Goal: Information Seeking & Learning: Find specific fact

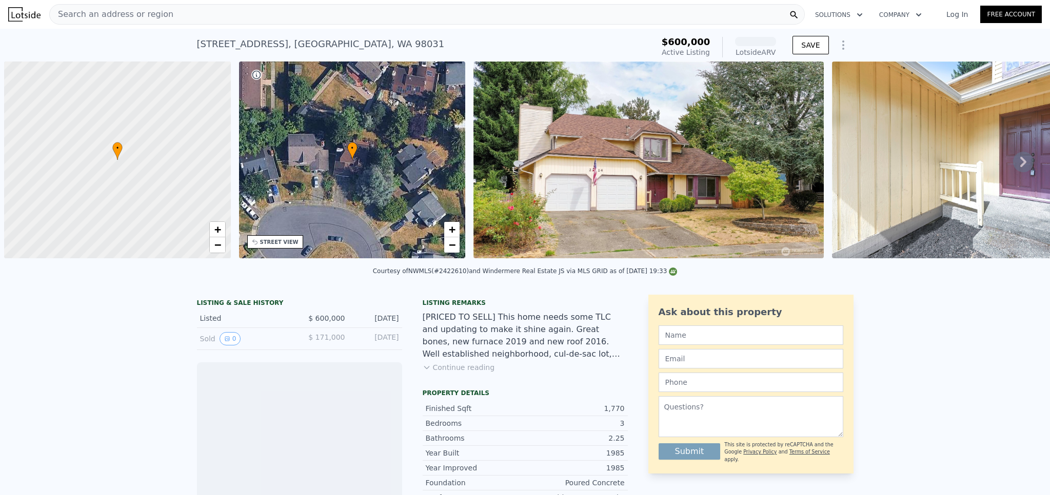
scroll to position [0, 4]
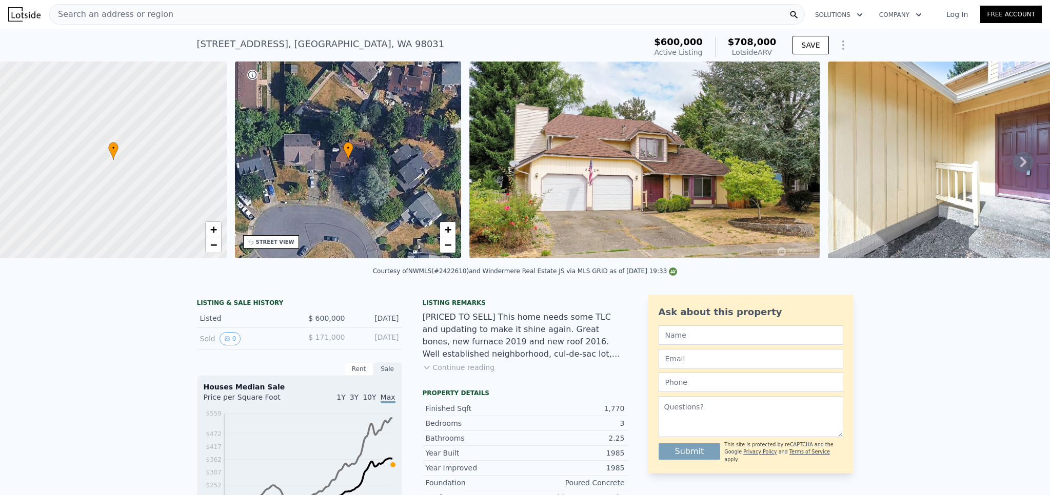
click at [234, 5] on div "Search an address or region" at bounding box center [426, 14] width 755 height 21
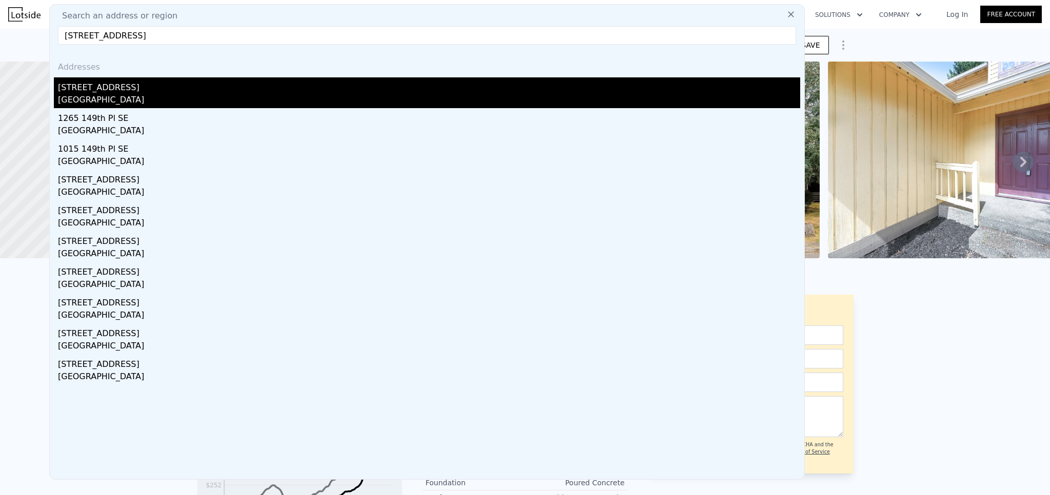
type input "[STREET_ADDRESS]"
click at [164, 82] on div "[STREET_ADDRESS]" at bounding box center [429, 85] width 742 height 16
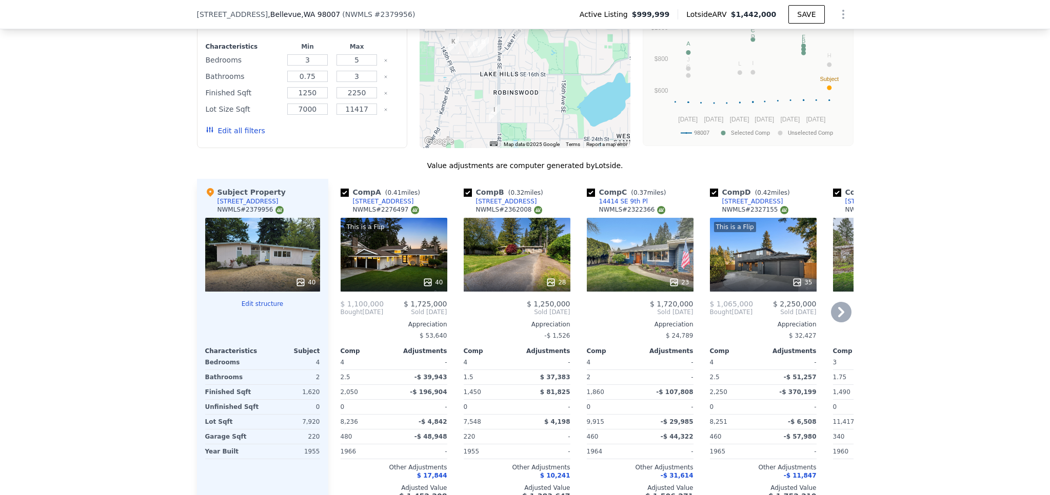
scroll to position [993, 0]
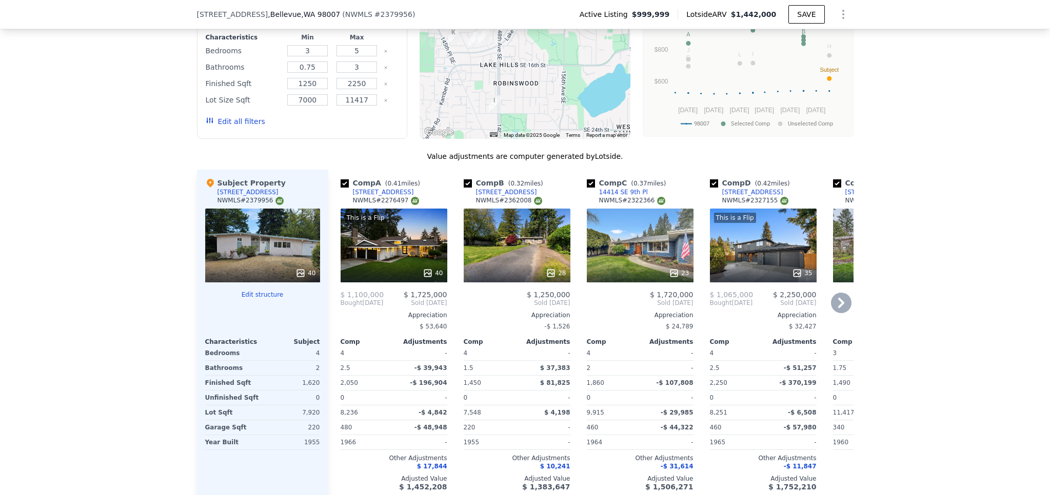
click at [506, 252] on div "28" at bounding box center [516, 246] width 107 height 74
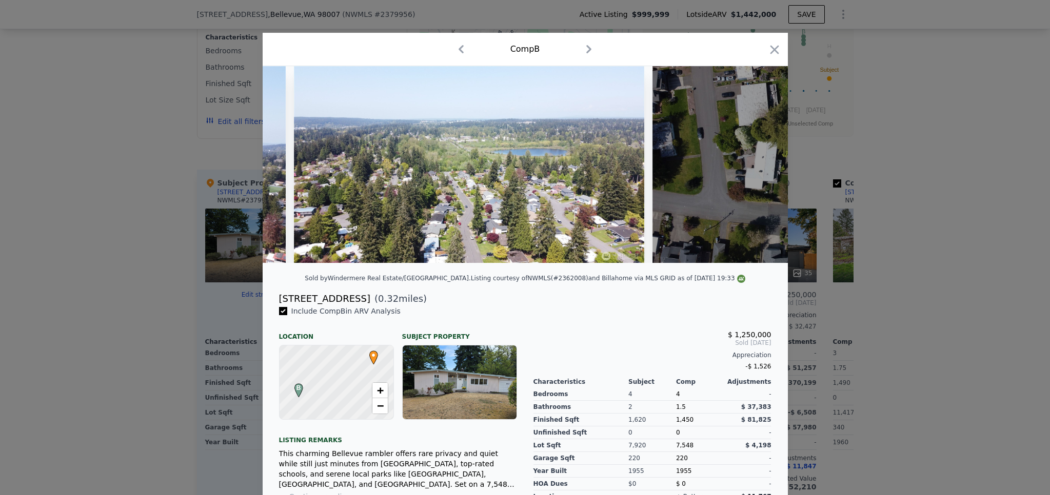
scroll to position [0, 8185]
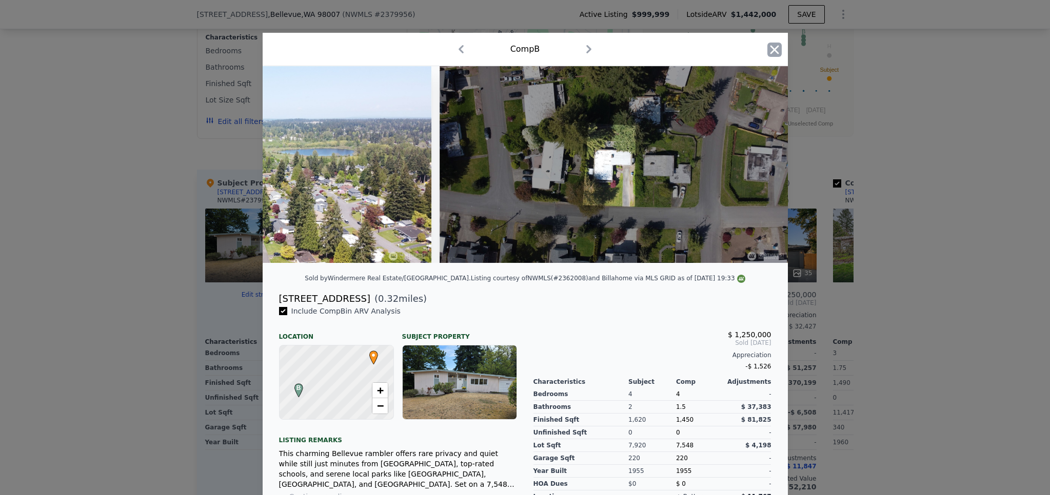
click at [772, 46] on icon "button" at bounding box center [774, 50] width 14 height 14
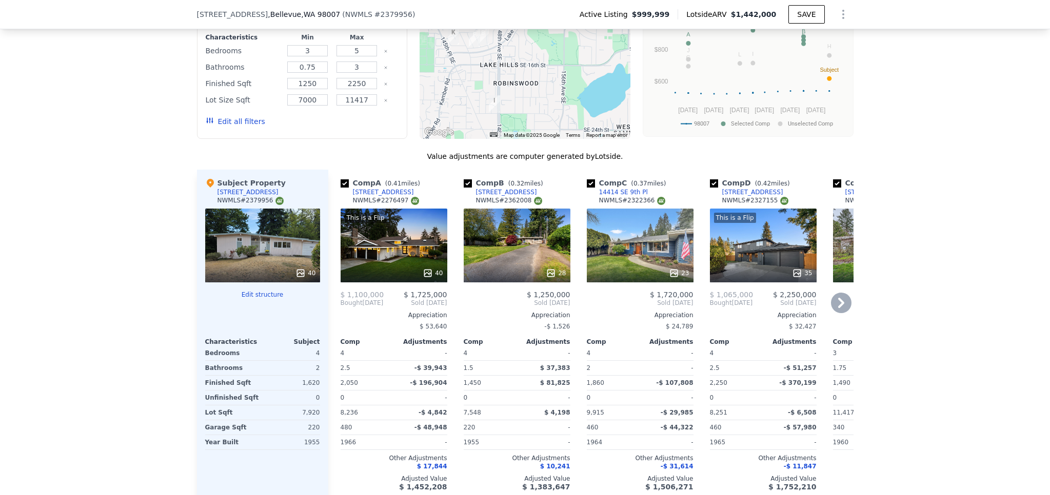
click at [835, 309] on icon at bounding box center [841, 303] width 21 height 21
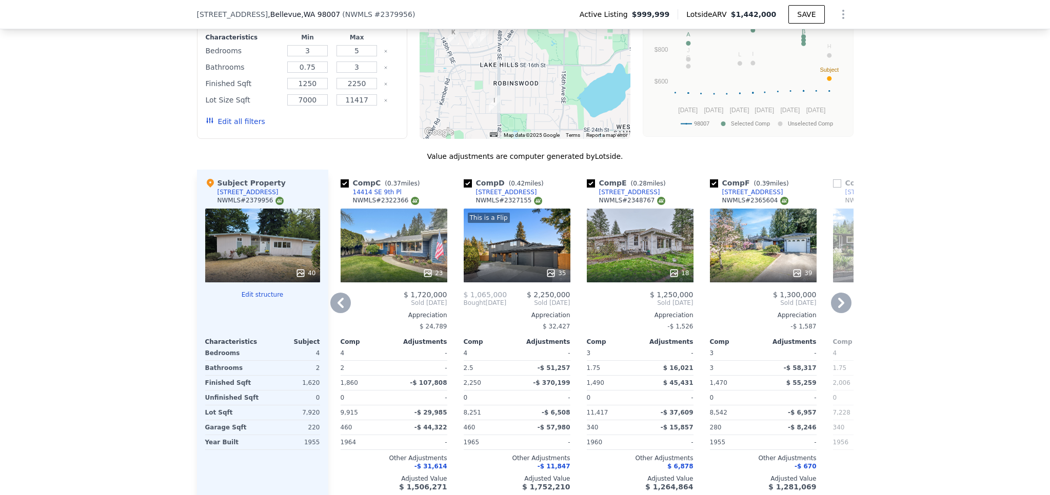
click at [838, 308] on icon at bounding box center [841, 303] width 6 height 10
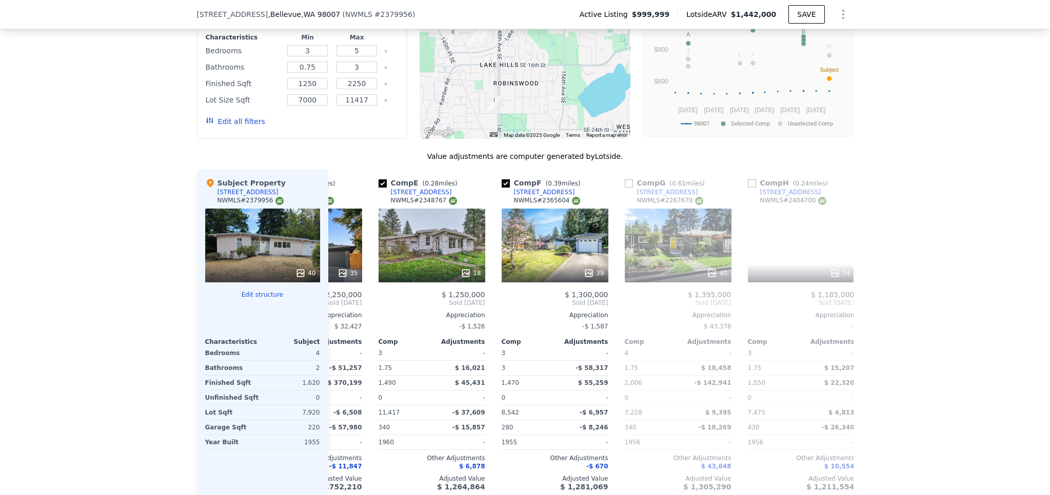
scroll to position [0, 492]
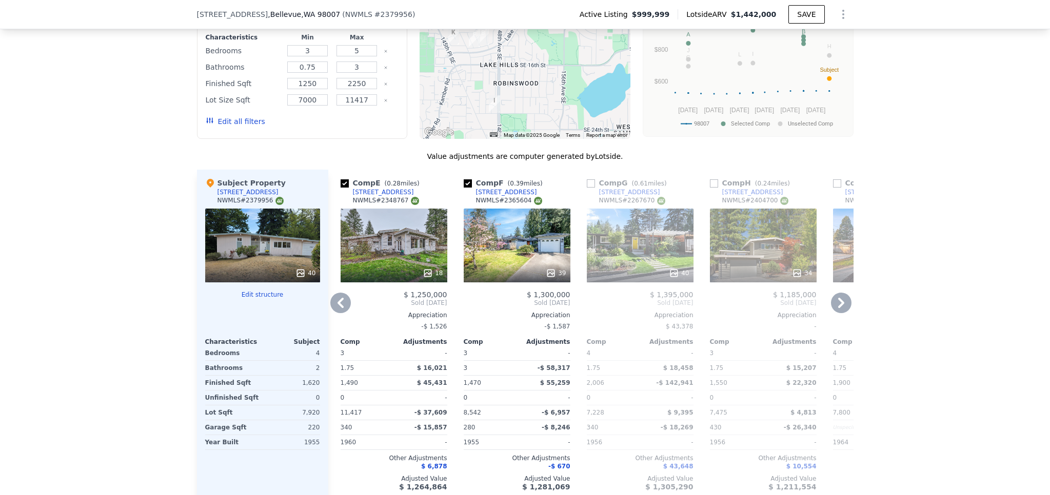
click at [833, 309] on icon at bounding box center [841, 303] width 21 height 21
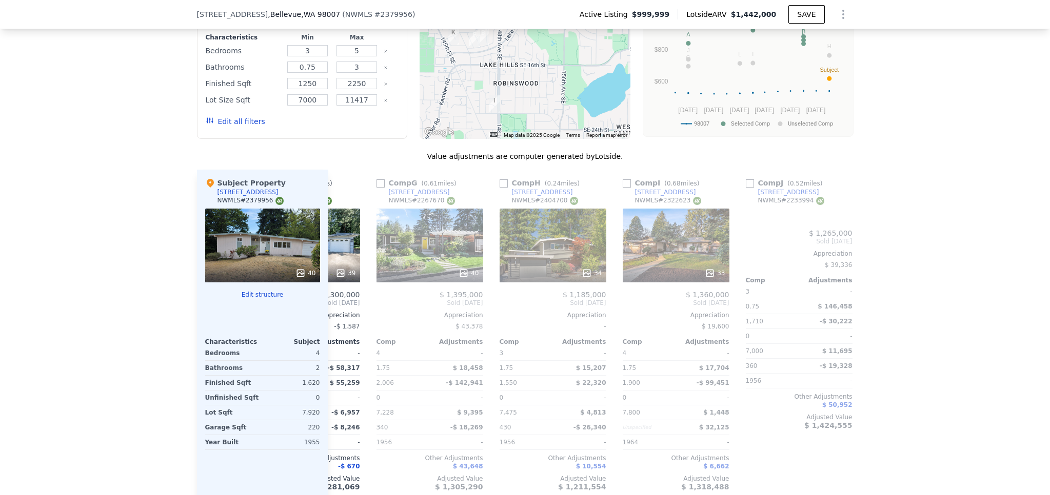
scroll to position [0, 738]
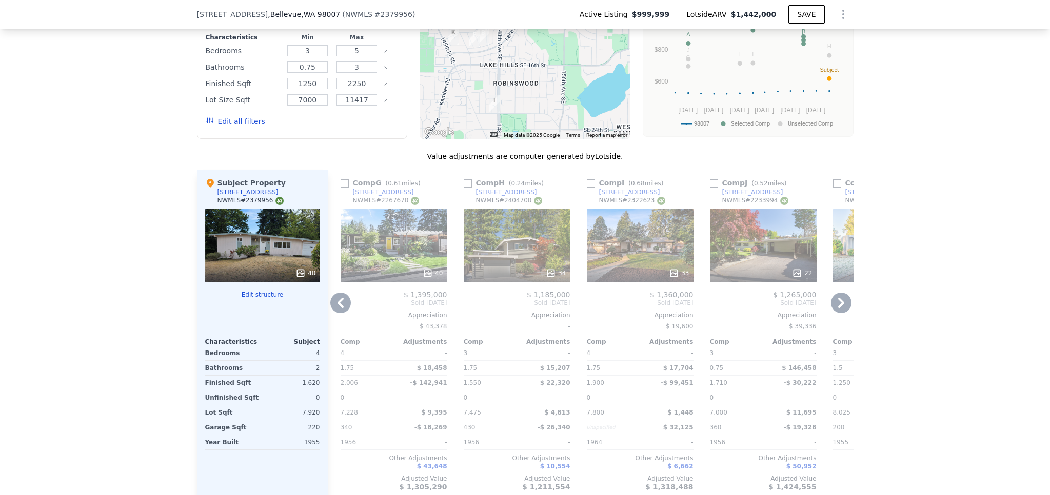
click at [330, 312] on icon at bounding box center [340, 303] width 21 height 21
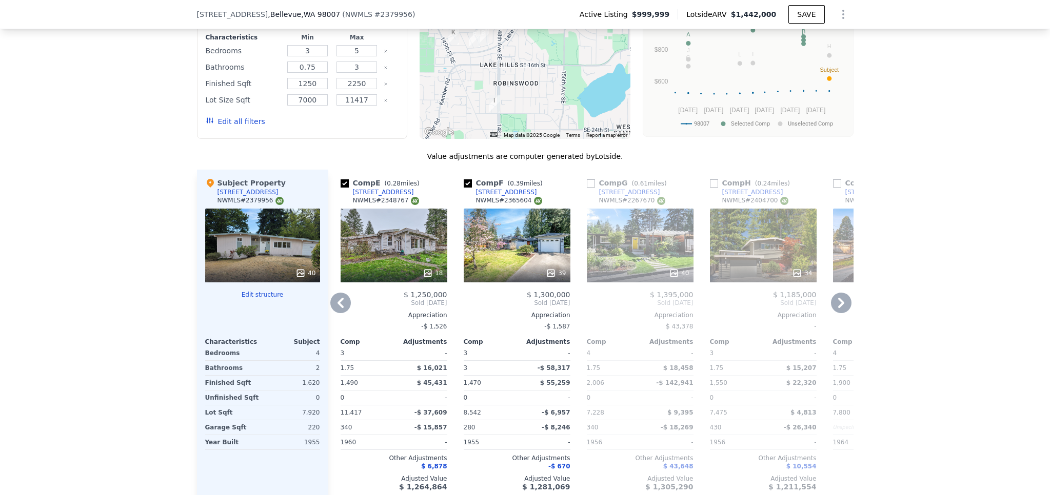
click at [331, 311] on icon at bounding box center [340, 303] width 21 height 21
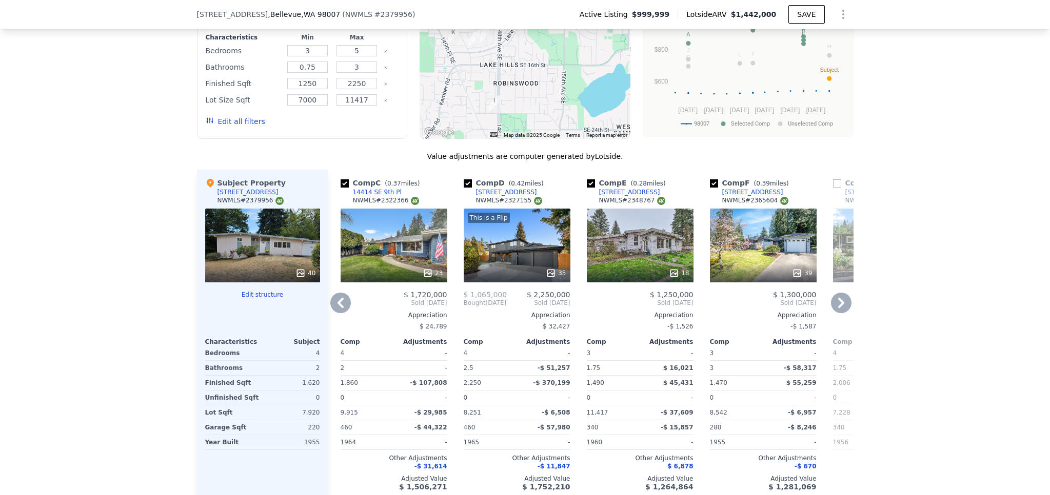
click at [331, 310] on icon at bounding box center [340, 303] width 21 height 21
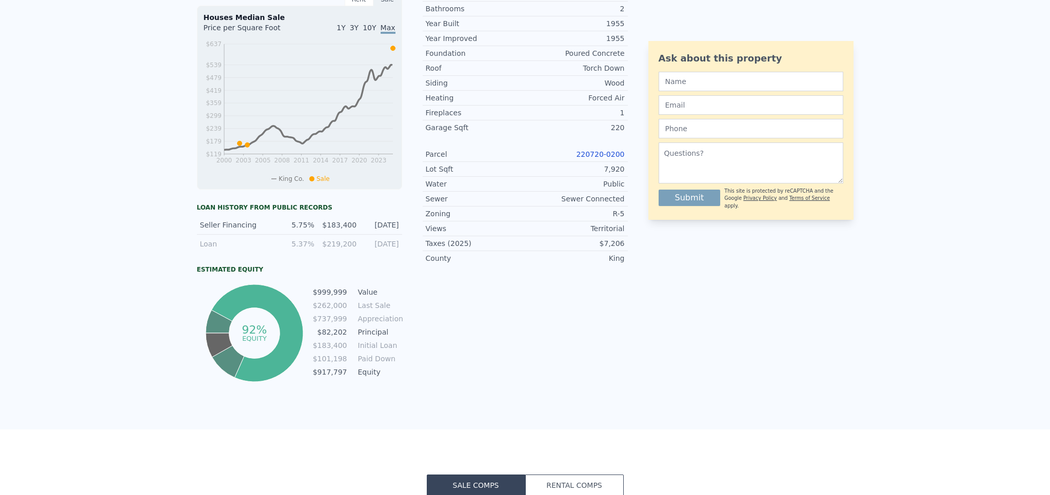
scroll to position [0, 0]
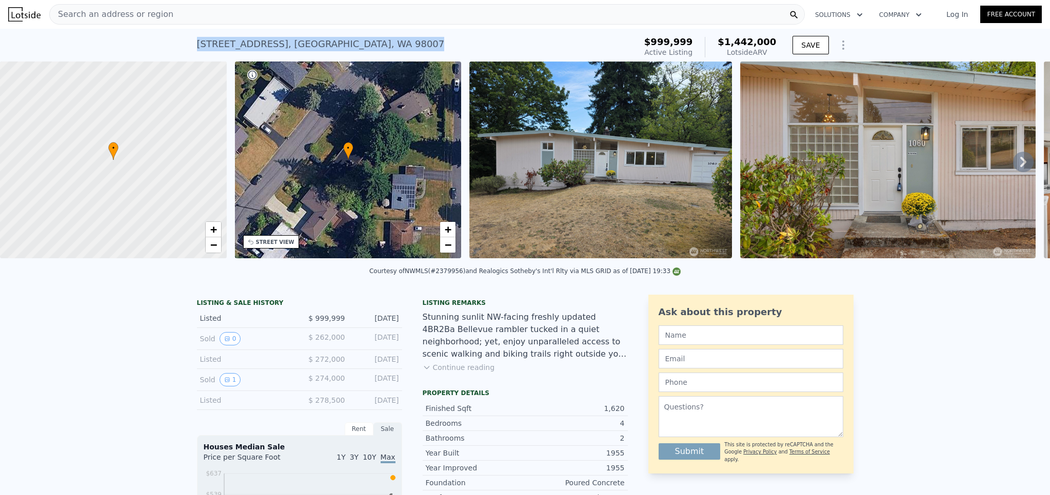
drag, startPoint x: 360, startPoint y: 41, endPoint x: 196, endPoint y: 31, distance: 164.3
click at [197, 31] on div "[STREET_ADDRESS] Active at $999,999 (~ARV $1.442m ) $999,999 Active Listing $1,…" at bounding box center [525, 45] width 656 height 33
copy div "[STREET_ADDRESS] Active at $999,999 (~ARV $1.442m )"
click at [410, 18] on div "Search an address or region" at bounding box center [426, 14] width 755 height 21
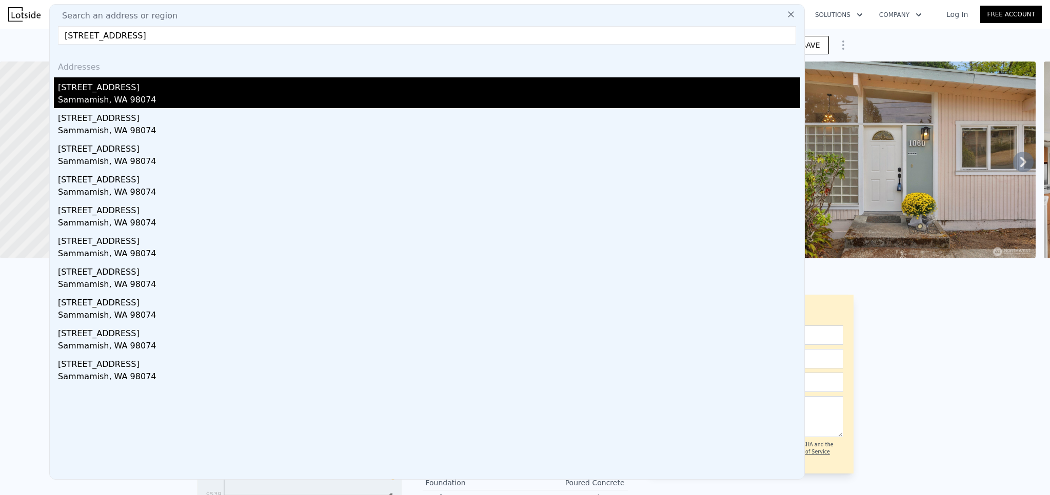
type input "[STREET_ADDRESS]"
click at [157, 101] on div "Sammamish, WA 98074" at bounding box center [429, 101] width 742 height 14
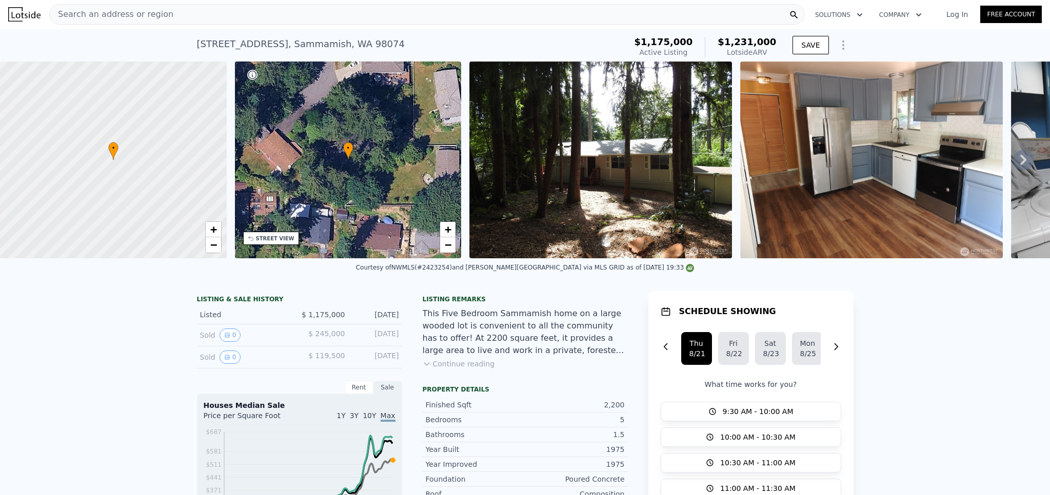
click at [231, 14] on div "Search an address or region" at bounding box center [426, 14] width 755 height 21
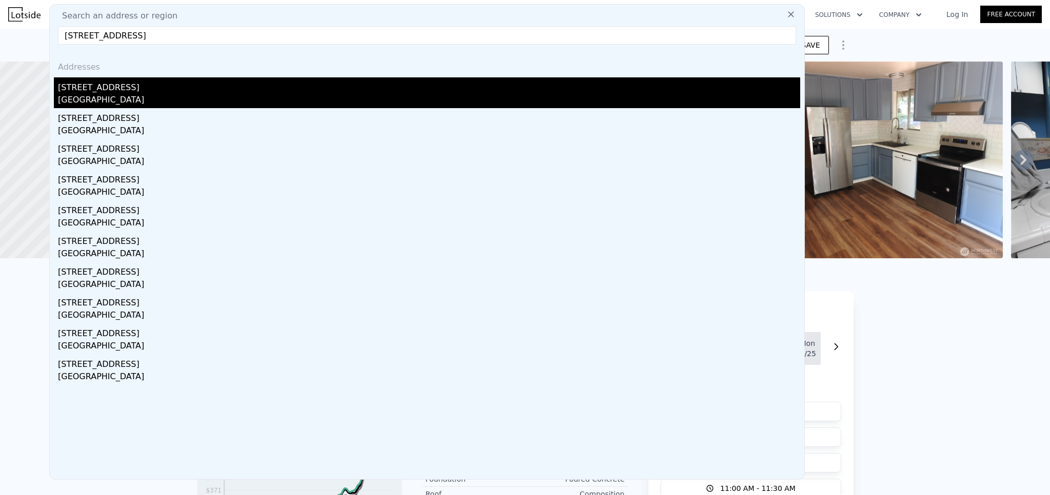
type input "[STREET_ADDRESS]"
click at [272, 80] on div "[STREET_ADDRESS]" at bounding box center [429, 85] width 742 height 16
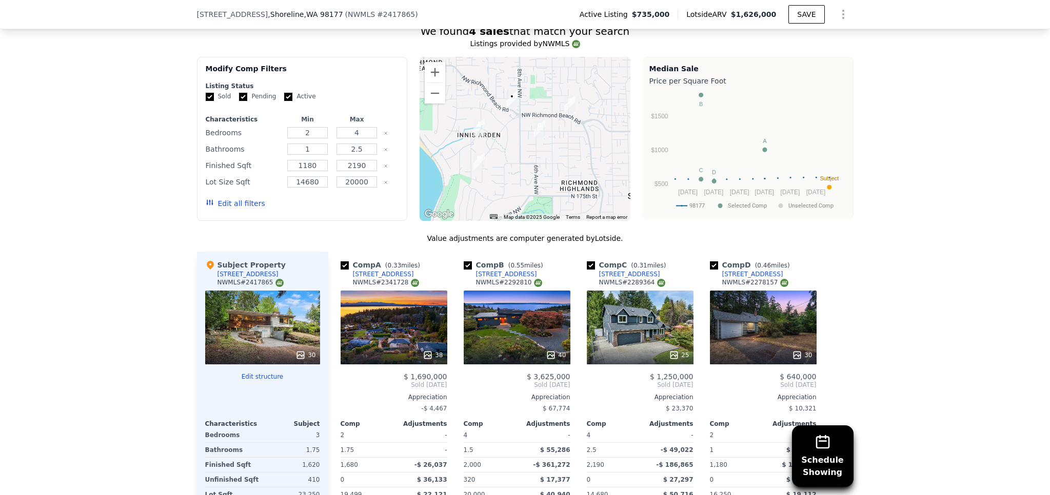
scroll to position [1022, 0]
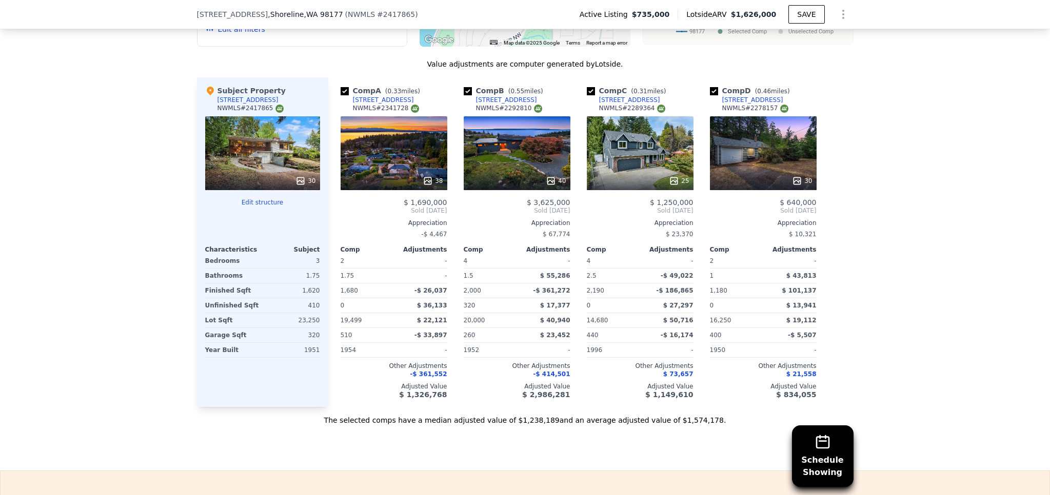
click at [393, 142] on div "38" at bounding box center [393, 153] width 107 height 74
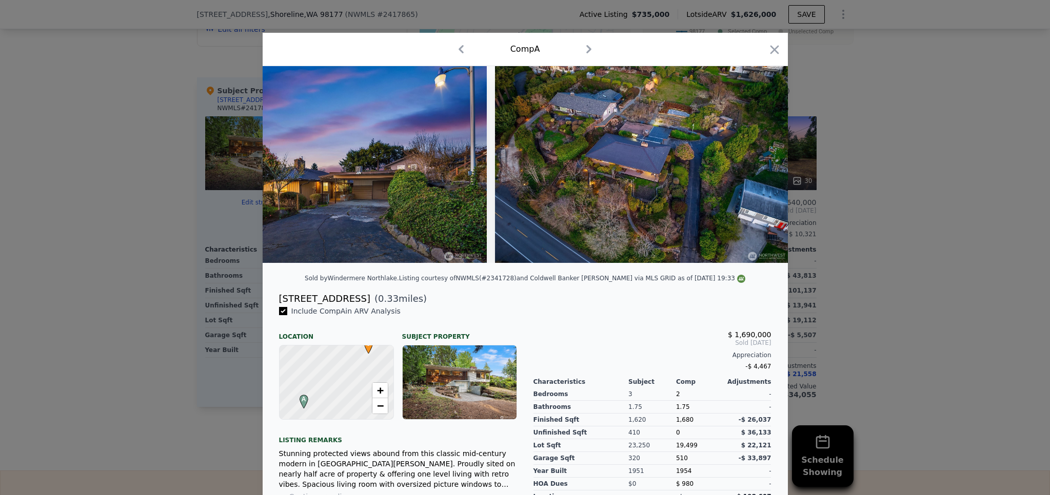
scroll to position [0, 10968]
click at [770, 49] on icon "button" at bounding box center [774, 49] width 9 height 9
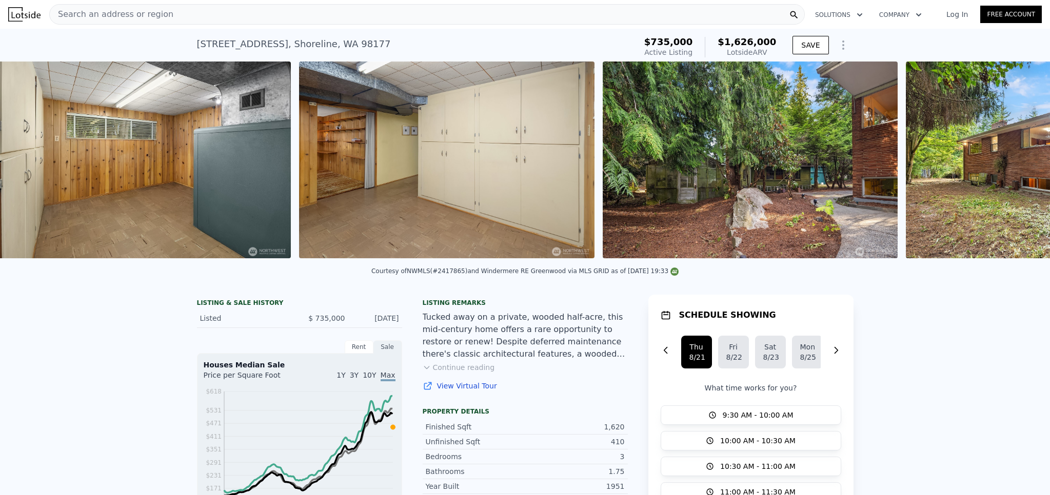
scroll to position [0, 7450]
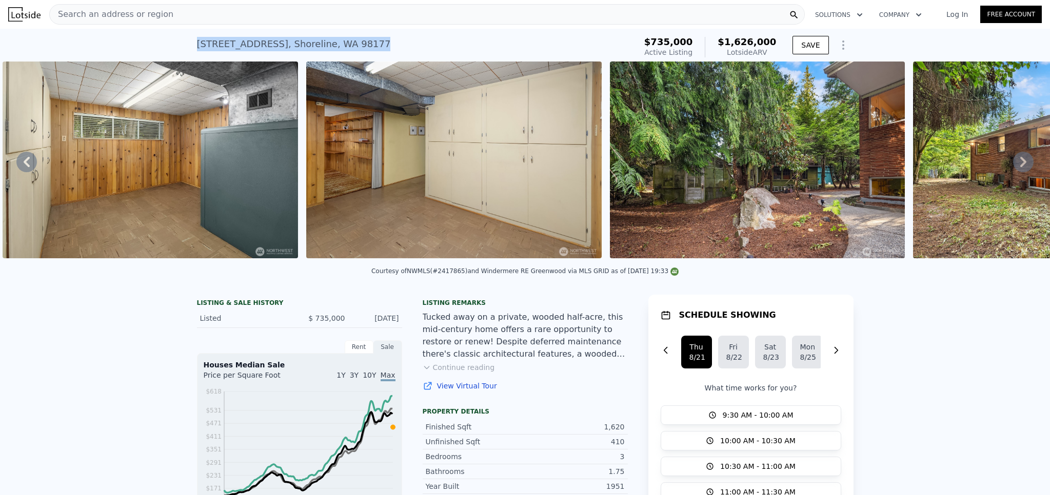
drag, startPoint x: 425, startPoint y: 42, endPoint x: 130, endPoint y: 36, distance: 294.3
click at [130, 36] on div "[STREET_ADDRESS] Active at $735k (~ARV $1.626m ) $735,000 Active Listing $1,626…" at bounding box center [525, 45] width 1050 height 33
copy div "[STREET_ADDRESS] Active at $735k (~ARV $1.626m )"
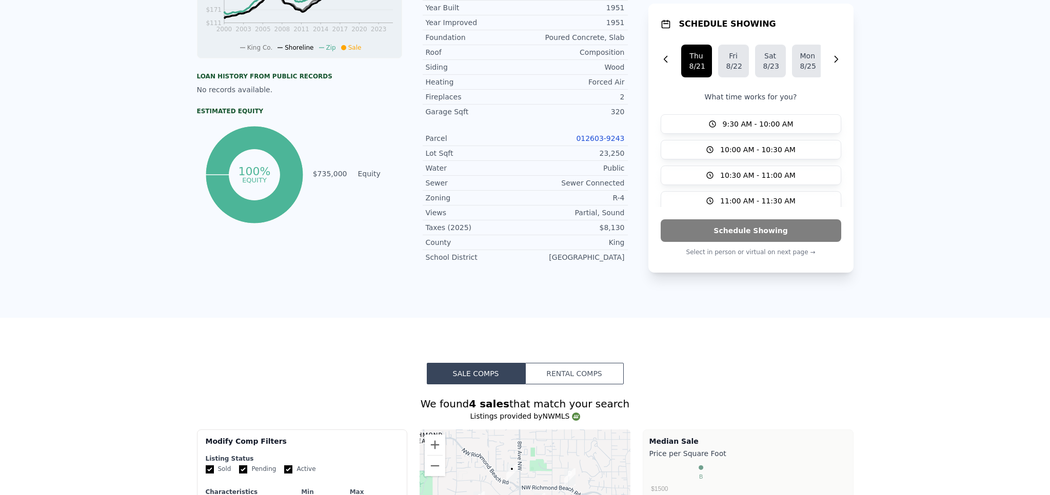
scroll to position [0, 0]
